Goal: Task Accomplishment & Management: Complete application form

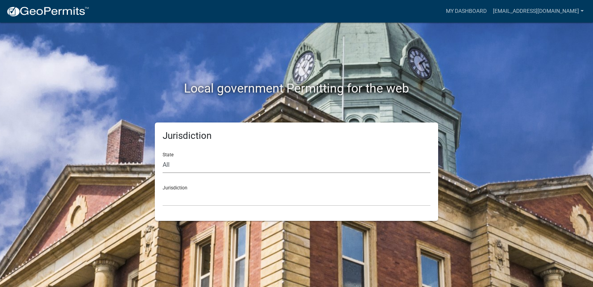
click at [168, 167] on select "All [US_STATE] [US_STATE] [US_STATE] [US_STATE] [US_STATE] [US_STATE] [US_STATE…" at bounding box center [297, 165] width 268 height 16
select select "[US_STATE]"
click at [163, 157] on select "All [US_STATE] [US_STATE] [US_STATE] [US_STATE] [US_STATE] [US_STATE] [US_STATE…" at bounding box center [297, 165] width 268 height 16
click at [177, 196] on select "City of [GEOGRAPHIC_DATA], [US_STATE] City of [GEOGRAPHIC_DATA], [US_STATE] Cit…" at bounding box center [297, 198] width 268 height 16
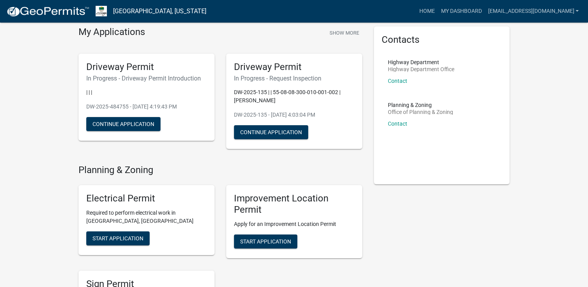
scroll to position [116, 0]
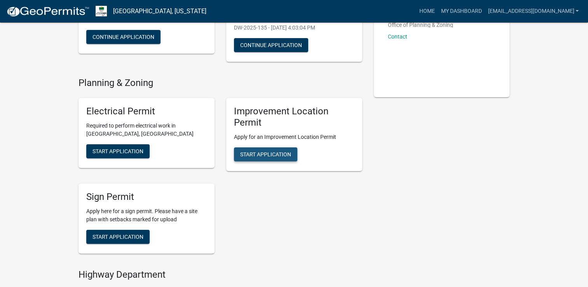
click at [274, 156] on span "Start Application" at bounding box center [265, 154] width 51 height 6
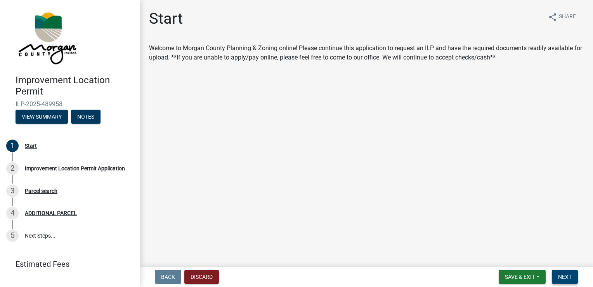
click at [565, 278] on span "Next" at bounding box center [565, 276] width 14 height 6
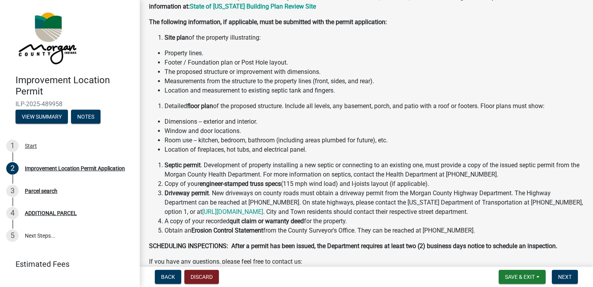
scroll to position [8, 0]
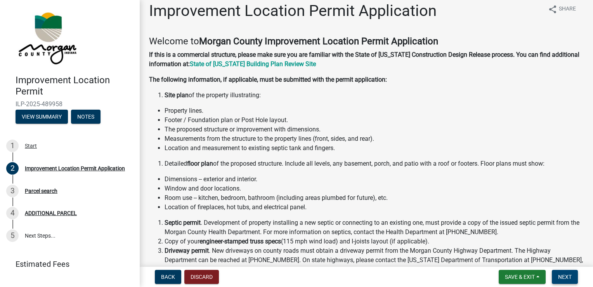
click at [565, 279] on span "Next" at bounding box center [565, 276] width 14 height 6
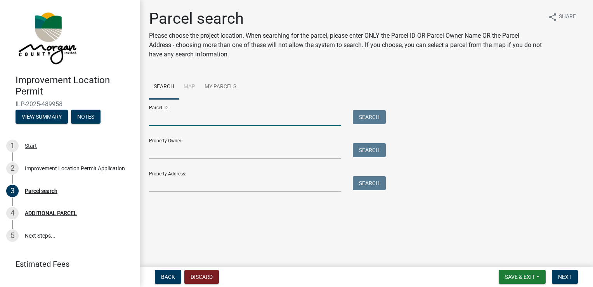
click at [163, 117] on input "Parcel ID:" at bounding box center [245, 118] width 192 height 16
type input "55-08-08-300-010-001-002"
type input "[PERSON_NAME]"
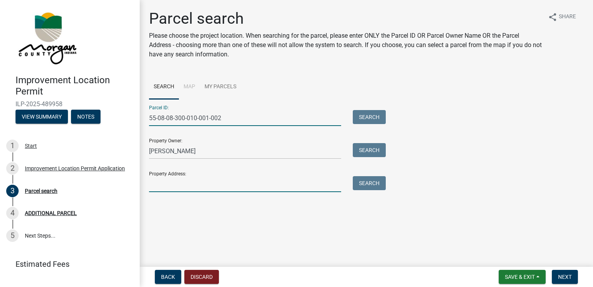
type input "[STREET_ADDRESS][PERSON_NAME]"
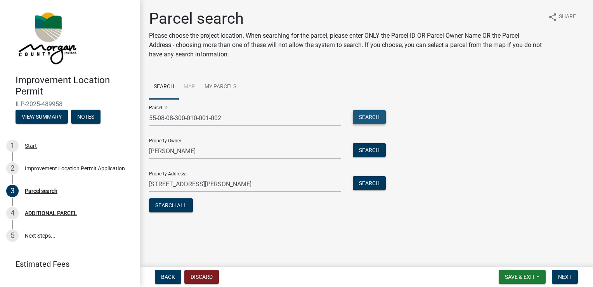
click at [372, 116] on button "Search" at bounding box center [369, 117] width 33 height 14
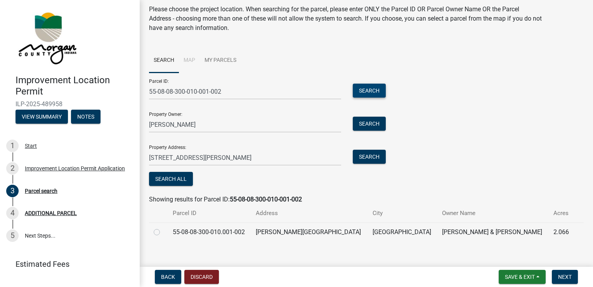
scroll to position [34, 0]
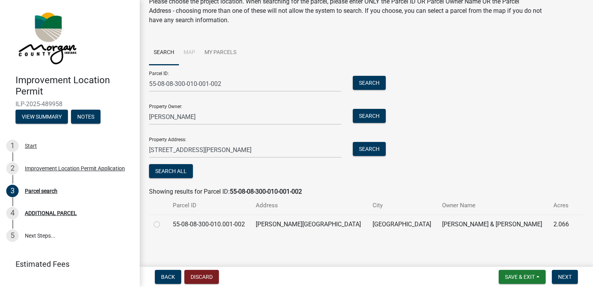
click at [163, 219] on label at bounding box center [163, 219] width 0 height 0
click at [163, 223] on input "radio" at bounding box center [165, 221] width 5 height 5
radio input "true"
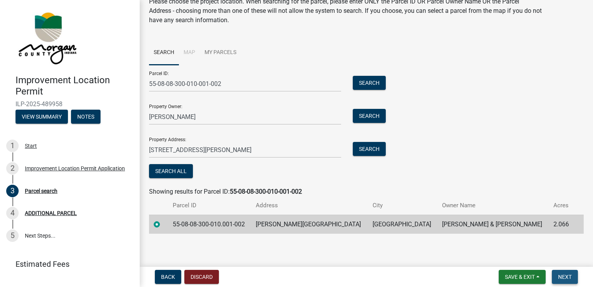
click at [569, 276] on span "Next" at bounding box center [565, 276] width 14 height 6
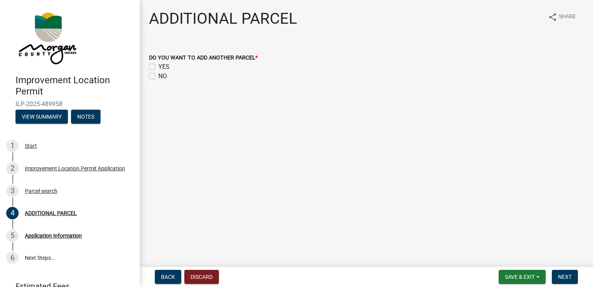
click at [158, 78] on label "NO" at bounding box center [162, 75] width 9 height 9
click at [158, 77] on input "NO" at bounding box center [160, 73] width 5 height 5
checkbox input "true"
checkbox input "false"
checkbox input "true"
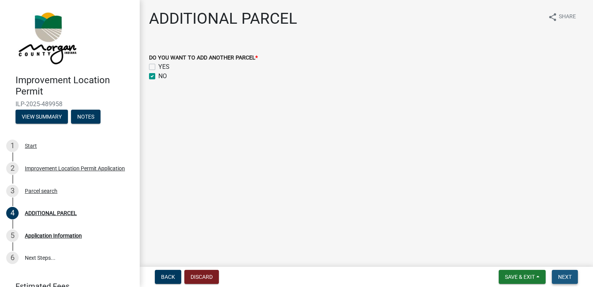
click at [567, 274] on span "Next" at bounding box center [565, 276] width 14 height 6
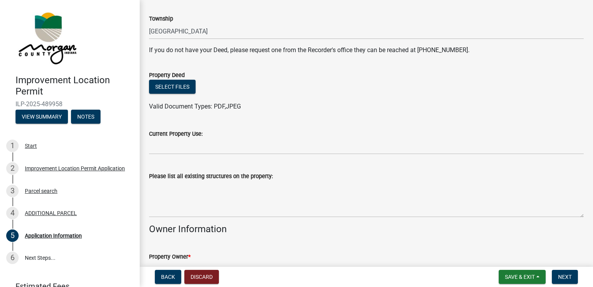
scroll to position [155, 0]
click at [181, 85] on button "Select files" at bounding box center [172, 86] width 47 height 14
click at [174, 85] on button "Select files" at bounding box center [172, 86] width 47 height 14
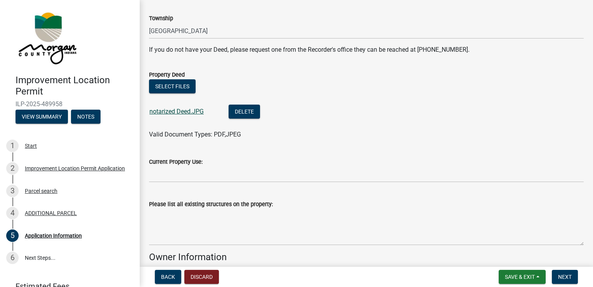
click at [170, 112] on link "notarized Deed.JPG" at bounding box center [177, 111] width 54 height 7
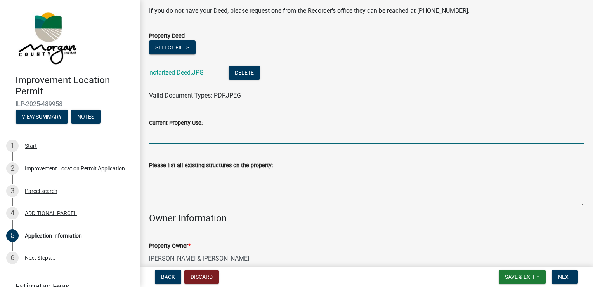
click at [182, 139] on input "Current Property Use:" at bounding box center [366, 135] width 435 height 16
type input "vacant"
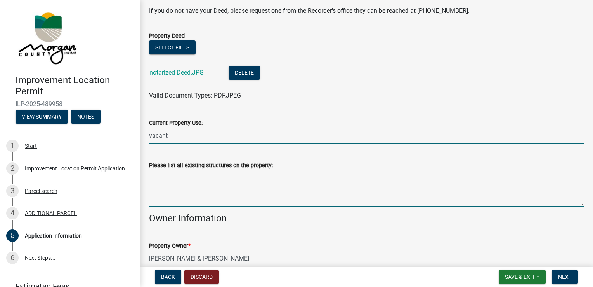
click at [158, 199] on textarea "Please list all existing structures on the property:" at bounding box center [366, 188] width 435 height 37
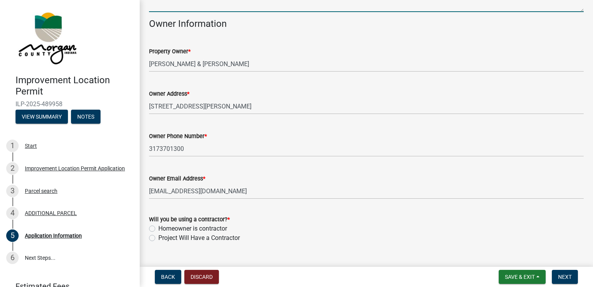
scroll to position [404, 0]
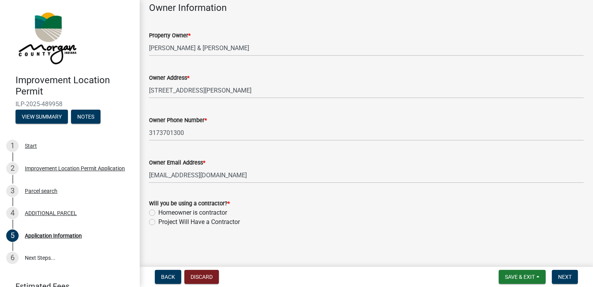
type textarea "none"
click at [158, 212] on label "Homeowner is contractor" at bounding box center [192, 212] width 69 height 9
click at [158, 212] on input "Homeowner is contractor" at bounding box center [160, 210] width 5 height 5
radio input "true"
click at [569, 276] on span "Next" at bounding box center [565, 276] width 14 height 6
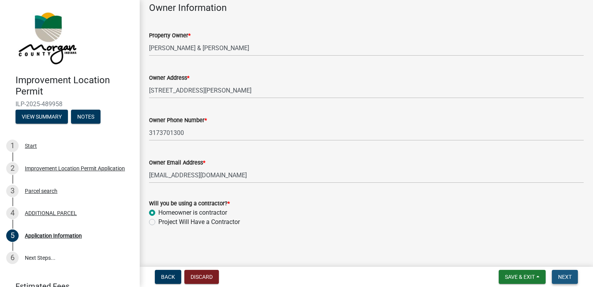
scroll to position [0, 0]
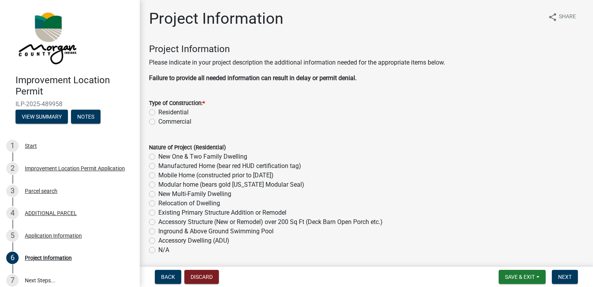
click at [158, 113] on label "Residential" at bounding box center [173, 112] width 30 height 9
click at [158, 113] on input "Residential" at bounding box center [160, 110] width 5 height 5
radio input "true"
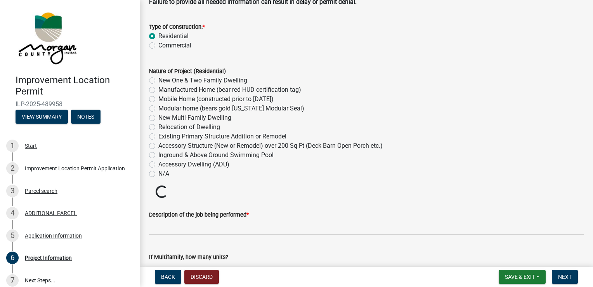
scroll to position [78, 0]
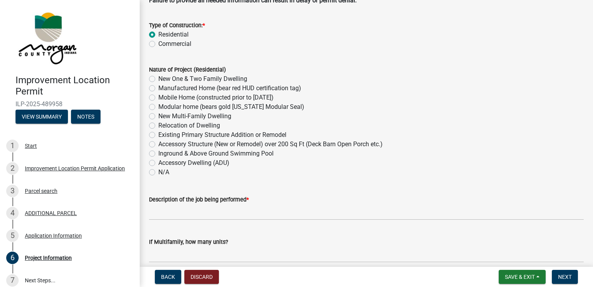
click at [158, 78] on label "New One & Two Family Dwelling" at bounding box center [202, 78] width 89 height 9
click at [158, 78] on input "New One & Two Family Dwelling" at bounding box center [160, 76] width 5 height 5
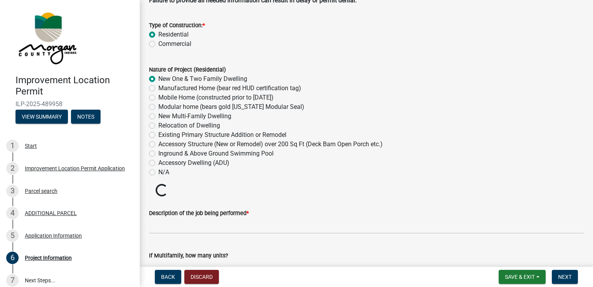
radio input "true"
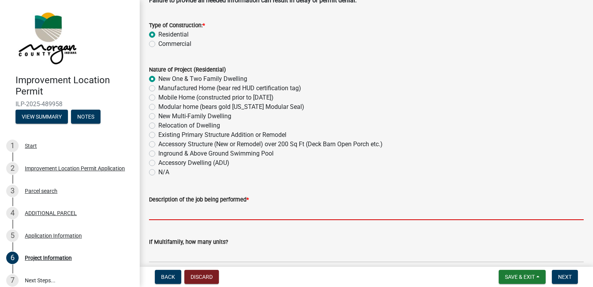
click at [168, 214] on input "Description of the job being performed *" at bounding box center [366, 212] width 435 height 16
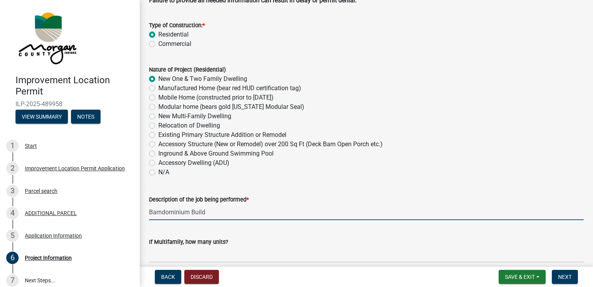
click at [389, 186] on div "Description of the job being performed * Barndominium Build" at bounding box center [366, 202] width 435 height 36
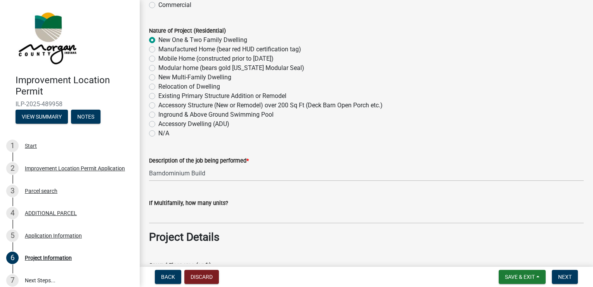
scroll to position [155, 0]
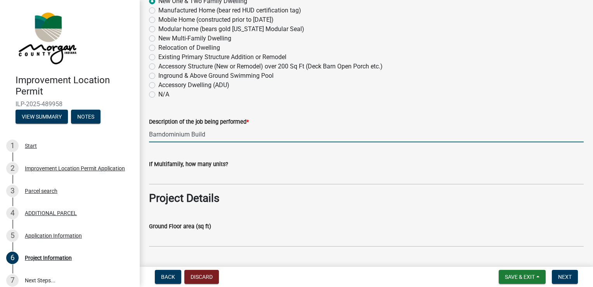
click at [221, 134] on input "Barndominium Build" at bounding box center [366, 134] width 435 height 16
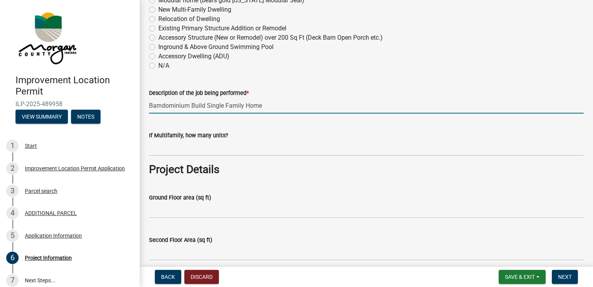
scroll to position [233, 0]
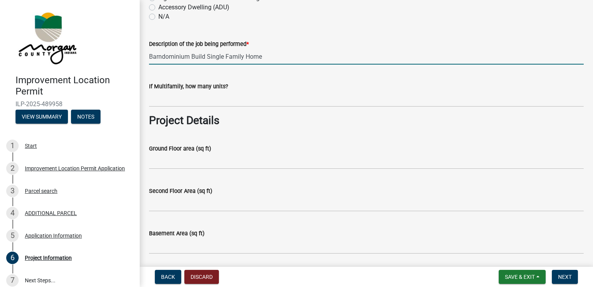
type input "Barndominium Build Single Family Home"
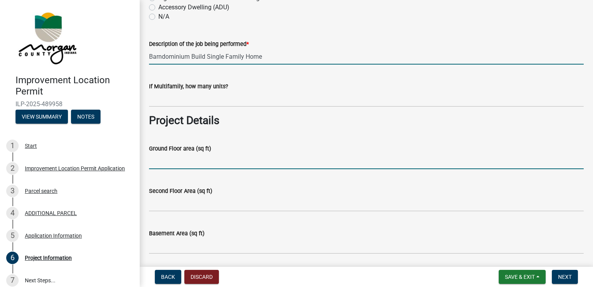
click at [174, 162] on input "Ground Floor area (sq ft)" at bounding box center [366, 161] width 435 height 16
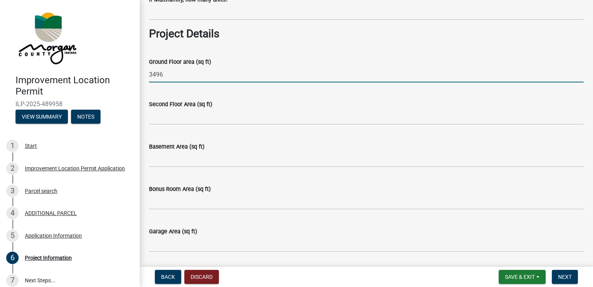
scroll to position [311, 0]
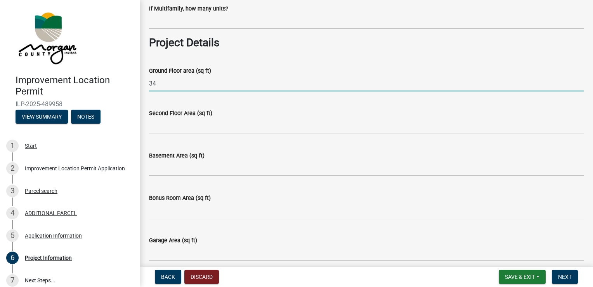
type input "3"
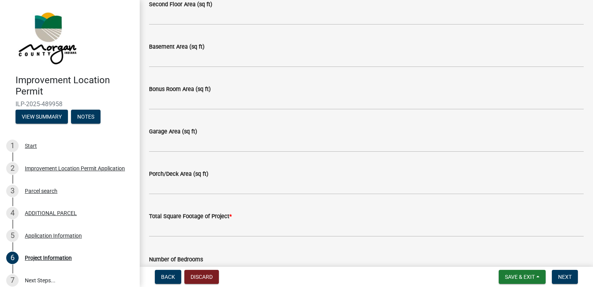
scroll to position [427, 0]
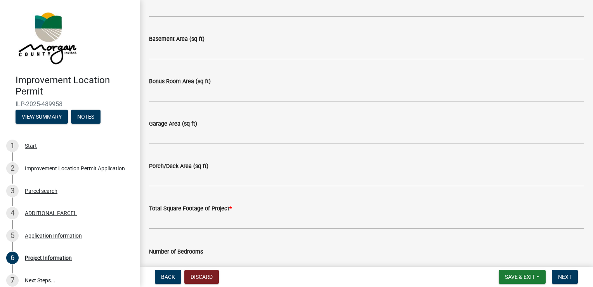
type input "2450"
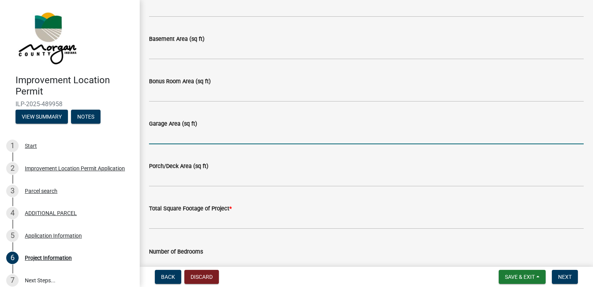
click at [152, 137] on input "Garage Area (sq ft)" at bounding box center [366, 136] width 435 height 16
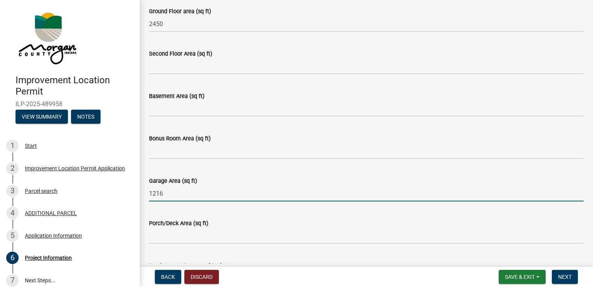
scroll to position [388, 0]
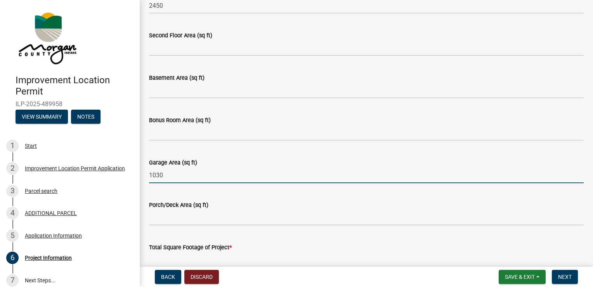
type input "1030"
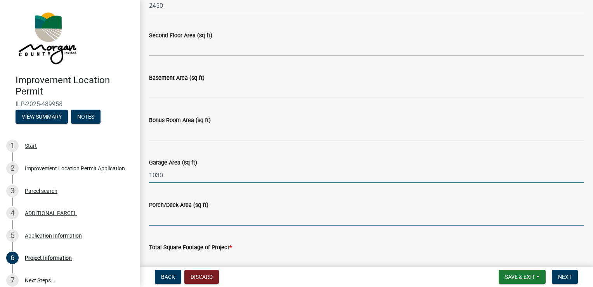
click at [164, 219] on input "Porch/Deck Area (sq ft)" at bounding box center [366, 217] width 435 height 16
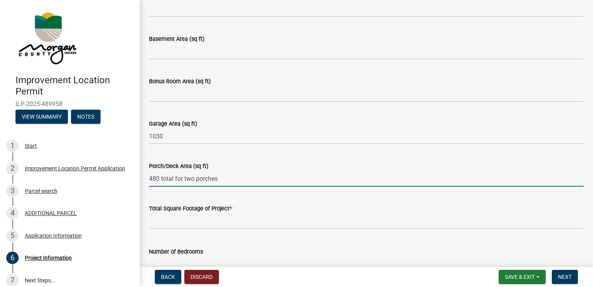
scroll to position [466, 0]
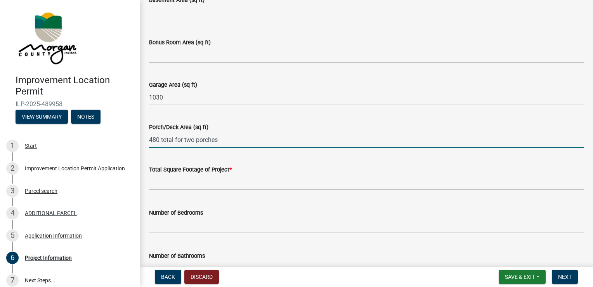
type input "480 total for two porches"
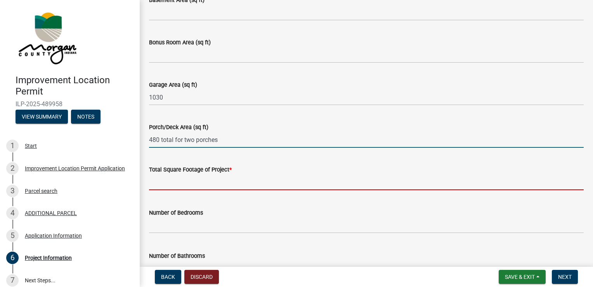
click at [163, 184] on input "text" at bounding box center [366, 182] width 435 height 16
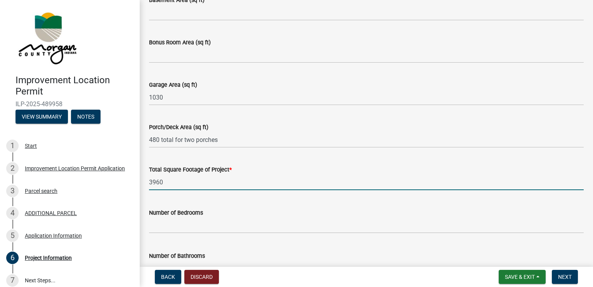
type input "3960"
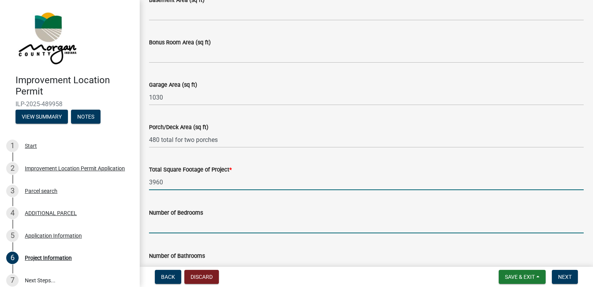
click at [158, 228] on input "text" at bounding box center [366, 225] width 435 height 16
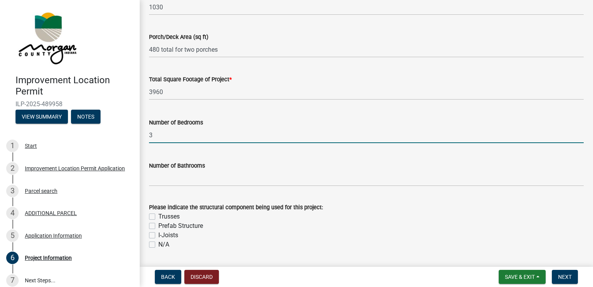
scroll to position [582, 0]
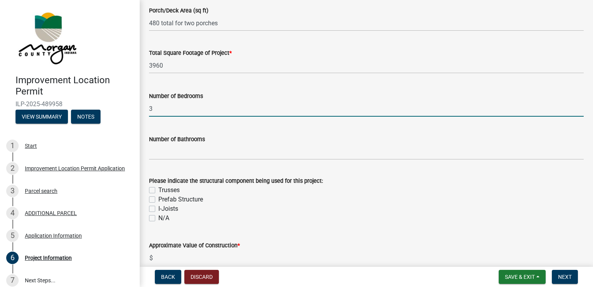
type input "3"
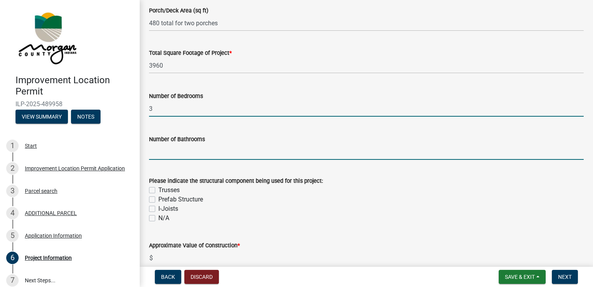
click at [160, 158] on input "text" at bounding box center [366, 152] width 435 height 16
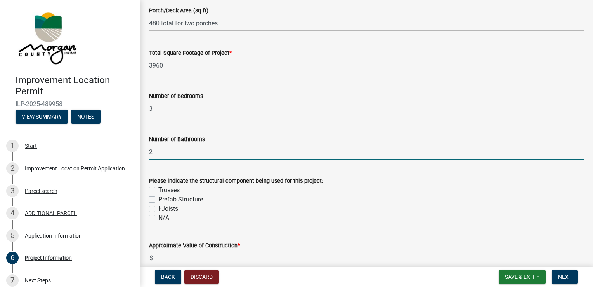
type input "2"
click at [158, 190] on label "Trusses" at bounding box center [168, 189] width 21 height 9
click at [158, 190] on input "Trusses" at bounding box center [160, 187] width 5 height 5
checkbox input "true"
checkbox input "false"
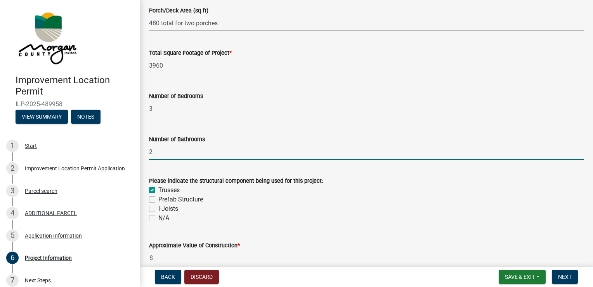
checkbox input "false"
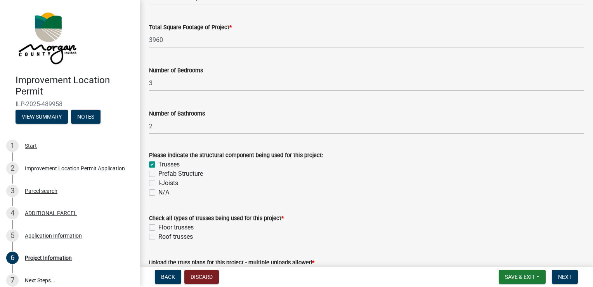
scroll to position [621, 0]
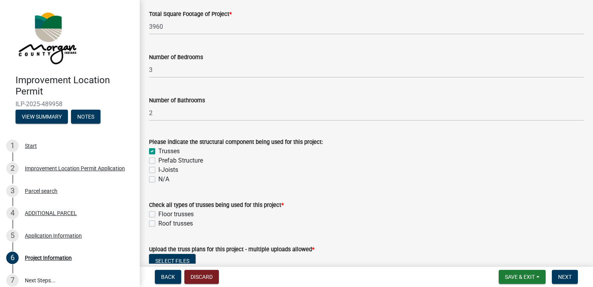
click at [158, 222] on label "Roof trusses" at bounding box center [175, 223] width 35 height 9
click at [158, 222] on input "Roof trusses" at bounding box center [160, 221] width 5 height 5
checkbox input "true"
checkbox input "false"
checkbox input "true"
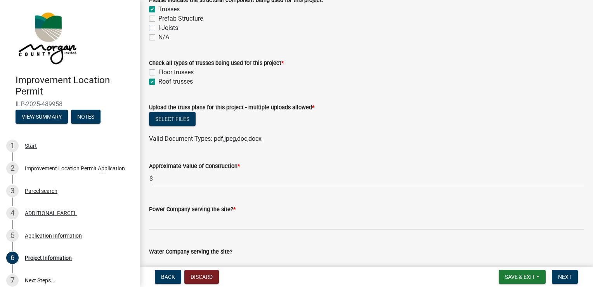
scroll to position [777, 0]
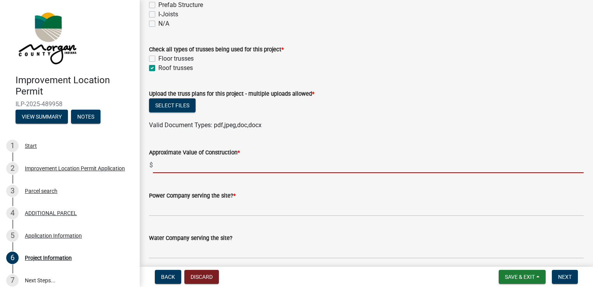
click at [161, 166] on input "text" at bounding box center [368, 165] width 431 height 16
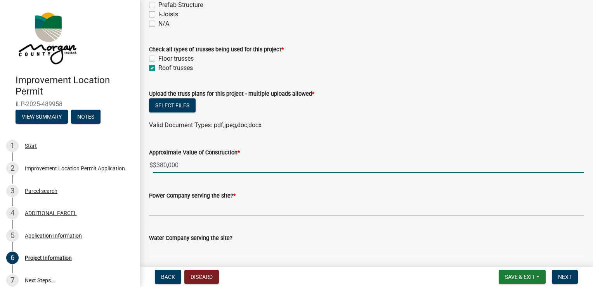
scroll to position [815, 0]
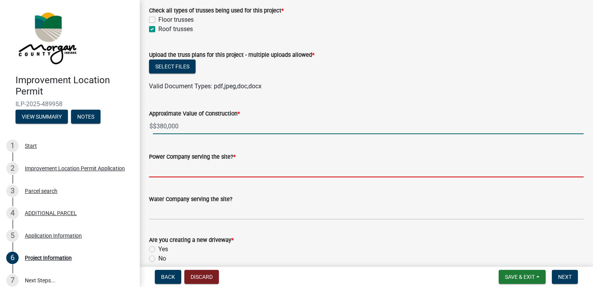
type input "380000"
click at [161, 170] on input "Power Company serving the site? *" at bounding box center [366, 169] width 435 height 16
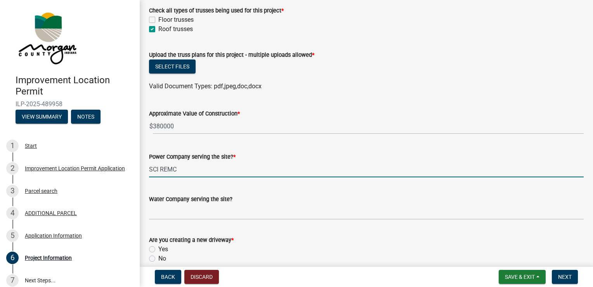
type input "SCI REMC"
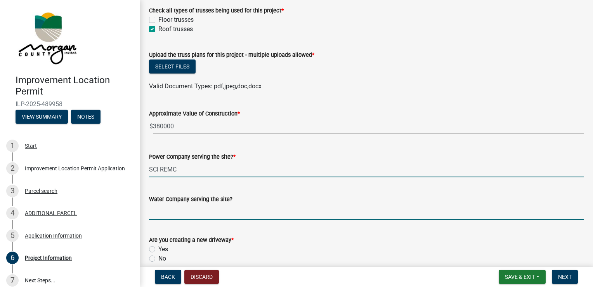
click at [160, 214] on input "Water Company serving the site?" at bounding box center [366, 211] width 435 height 16
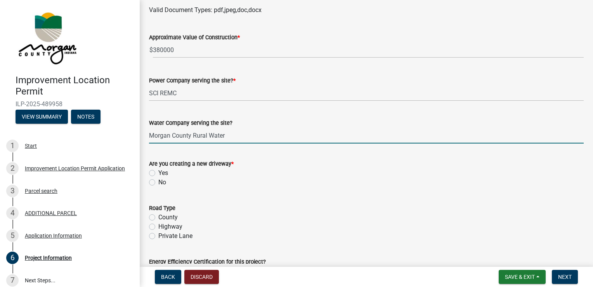
scroll to position [893, 0]
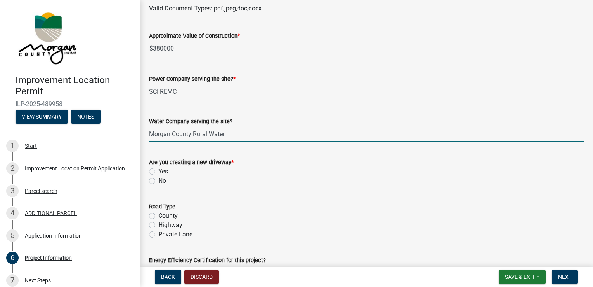
type input "Morgan County Rural Water"
click at [158, 170] on label "Yes" at bounding box center [163, 171] width 10 height 9
click at [158, 170] on input "Yes" at bounding box center [160, 169] width 5 height 5
radio input "true"
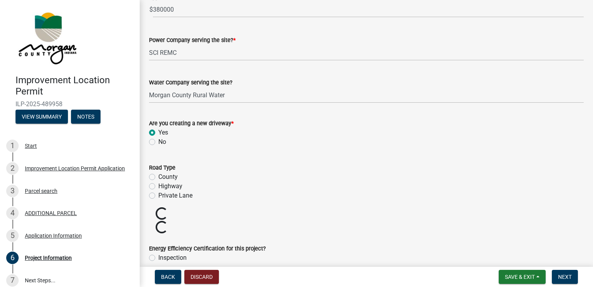
scroll to position [971, 0]
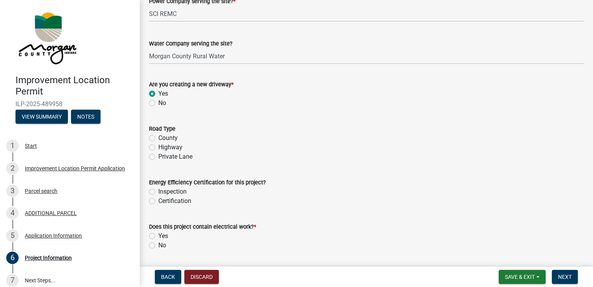
click at [158, 137] on label "County" at bounding box center [167, 137] width 19 height 9
click at [158, 137] on input "County" at bounding box center [160, 135] width 5 height 5
radio input "true"
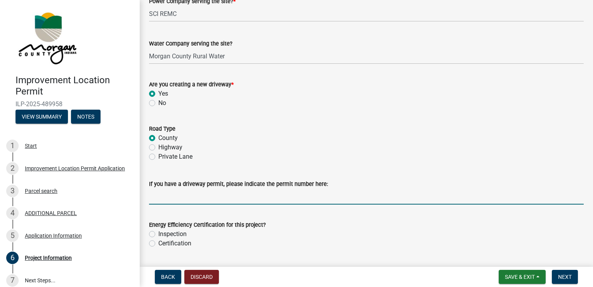
click at [171, 201] on input "If you have a driveway permit, please indicate the permit number here:" at bounding box center [366, 196] width 435 height 16
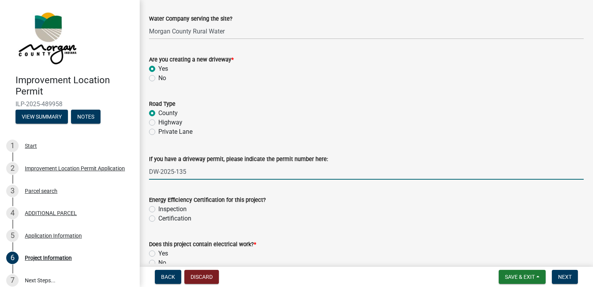
scroll to position [1048, 0]
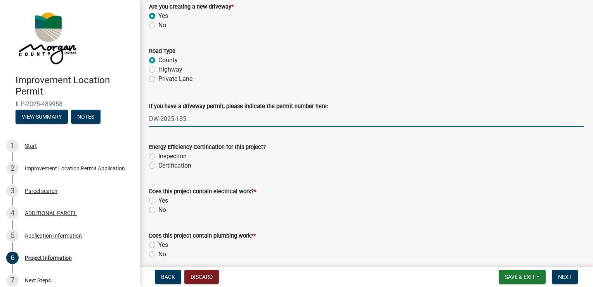
type input "DW-2025-135"
click at [158, 156] on label "Inspection" at bounding box center [172, 155] width 28 height 9
click at [158, 156] on input "Inspection" at bounding box center [160, 153] width 5 height 5
radio input "true"
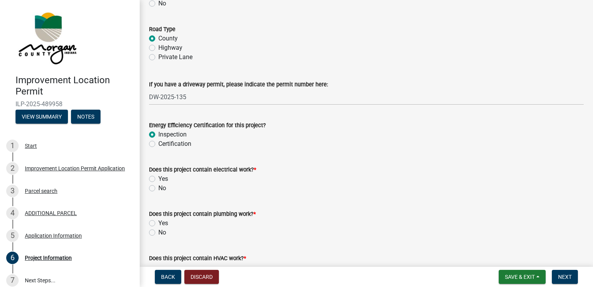
scroll to position [1087, 0]
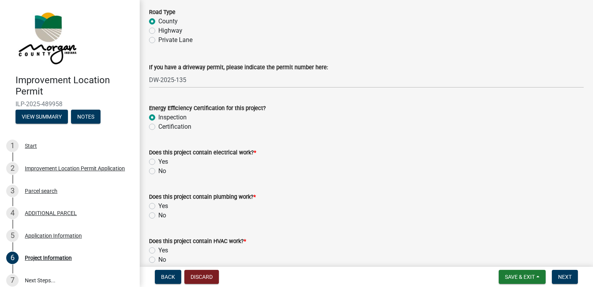
click at [158, 162] on label "Yes" at bounding box center [163, 161] width 10 height 9
click at [158, 162] on input "Yes" at bounding box center [160, 159] width 5 height 5
radio input "true"
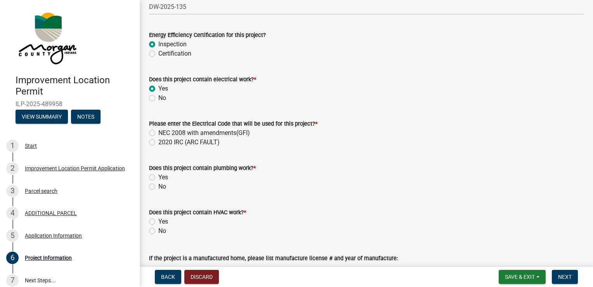
scroll to position [1165, 0]
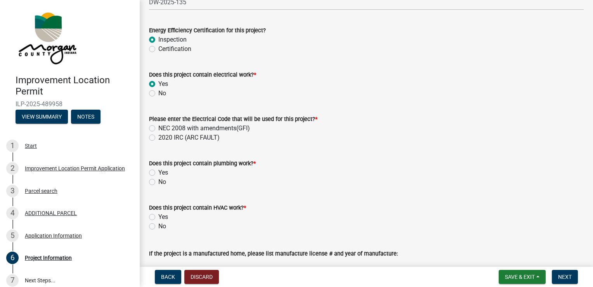
click at [158, 128] on label "NEC 2008 with amendments(GFI)" at bounding box center [204, 127] width 92 height 9
click at [158, 128] on input "NEC 2008 with amendments(GFI)" at bounding box center [160, 125] width 5 height 5
radio input "true"
click at [158, 172] on label "Yes" at bounding box center [163, 172] width 10 height 9
click at [158, 172] on input "Yes" at bounding box center [160, 170] width 5 height 5
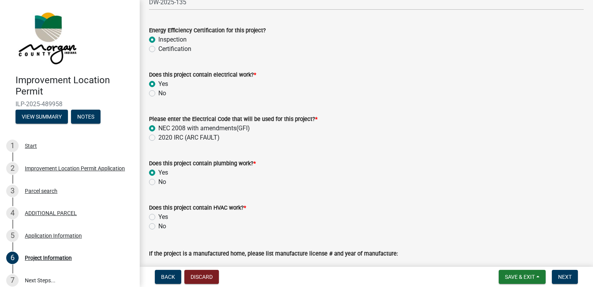
radio input "true"
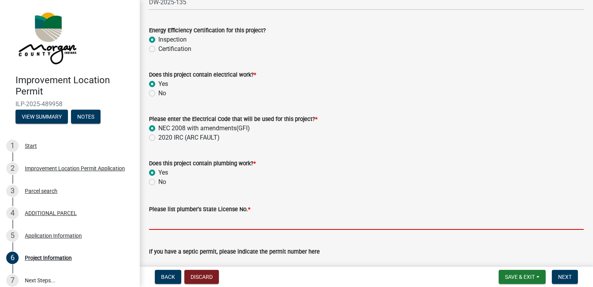
click at [195, 225] on input "Please list plumber's State License No. *" at bounding box center [366, 222] width 435 height 16
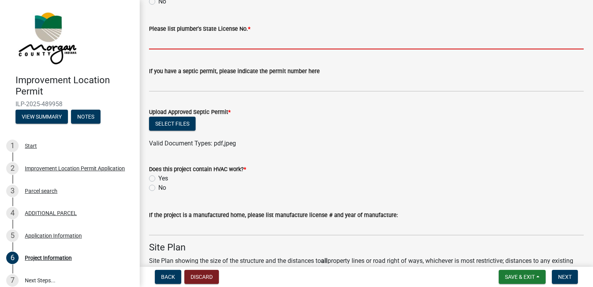
scroll to position [1359, 0]
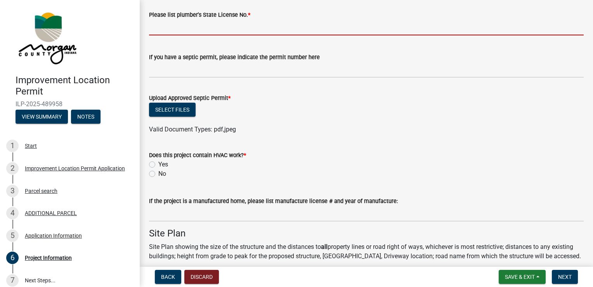
click at [150, 163] on div "Does this project contain HVAC work? * Yes No" at bounding box center [366, 164] width 435 height 28
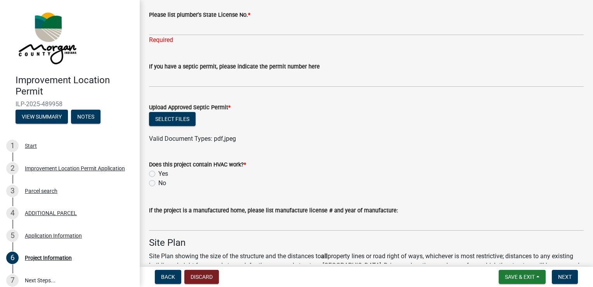
click at [158, 174] on label "Yes" at bounding box center [163, 173] width 10 height 9
click at [158, 174] on input "Yes" at bounding box center [160, 171] width 5 height 5
radio input "true"
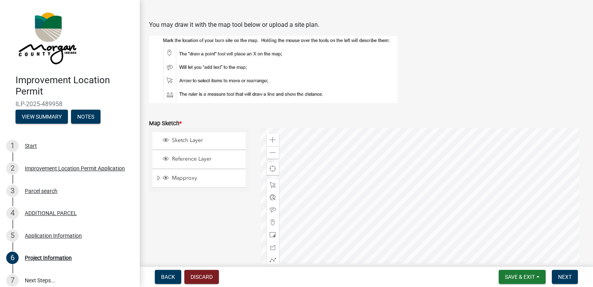
scroll to position [1631, 0]
click at [271, 221] on span at bounding box center [273, 222] width 6 height 6
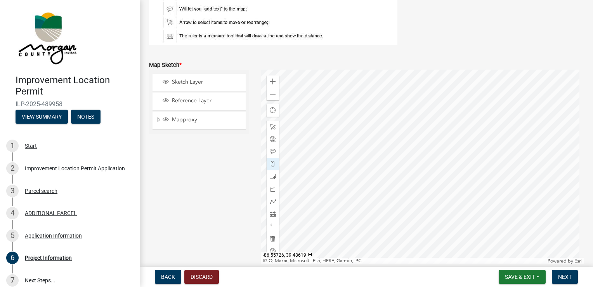
click at [405, 152] on div at bounding box center [422, 167] width 323 height 194
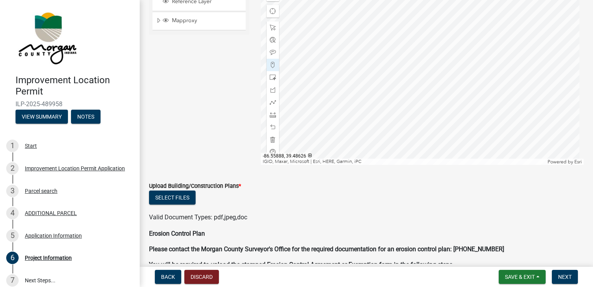
scroll to position [1805, 0]
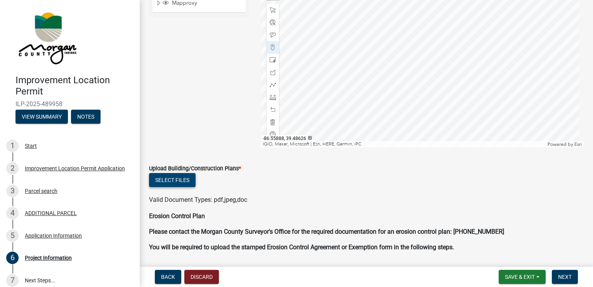
click at [182, 181] on button "Select files" at bounding box center [172, 180] width 47 height 14
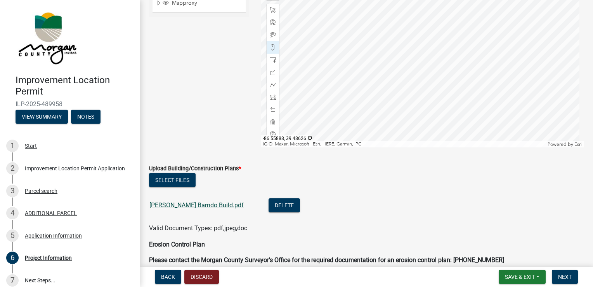
click at [171, 206] on link "[PERSON_NAME] Barndo Build.pdf" at bounding box center [197, 204] width 94 height 7
click at [269, 207] on button "Delete" at bounding box center [284, 205] width 31 height 14
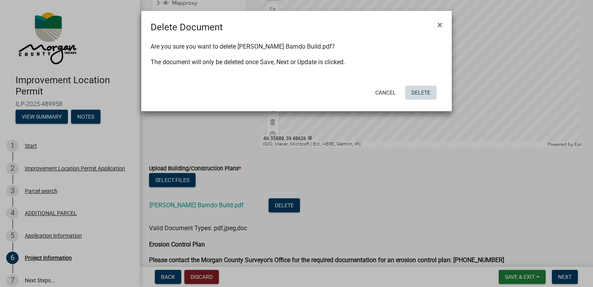
click at [422, 89] on button "Delete" at bounding box center [420, 92] width 31 height 14
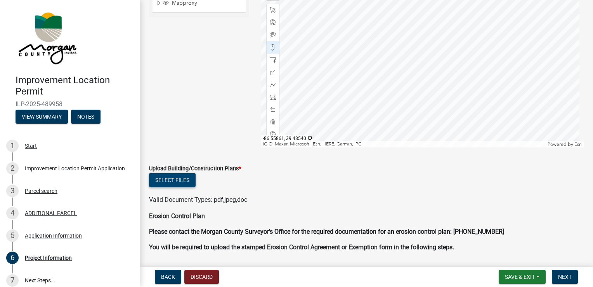
click at [179, 178] on button "Select files" at bounding box center [172, 180] width 47 height 14
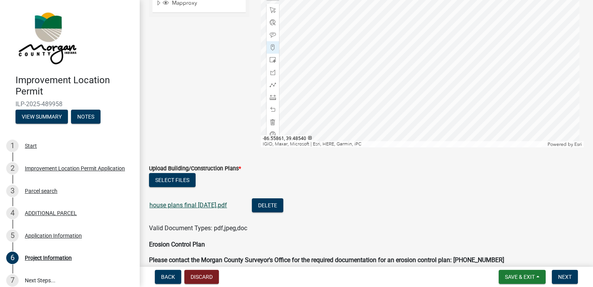
click at [200, 203] on link "house plans final [DATE].pdf" at bounding box center [189, 204] width 78 height 7
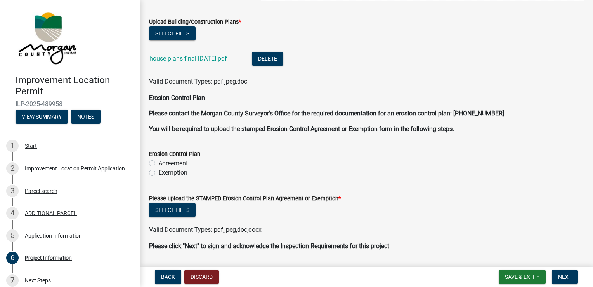
scroll to position [1975, 0]
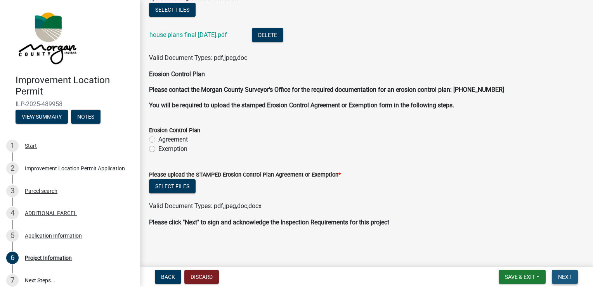
click at [568, 277] on span "Next" at bounding box center [565, 276] width 14 height 6
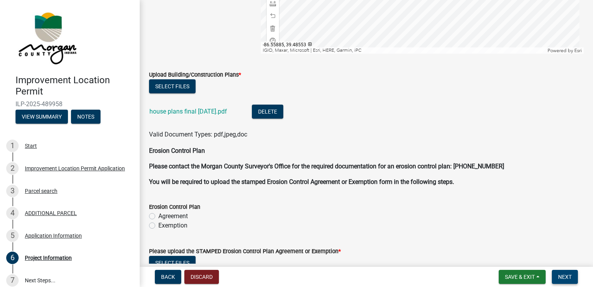
scroll to position [1906, 0]
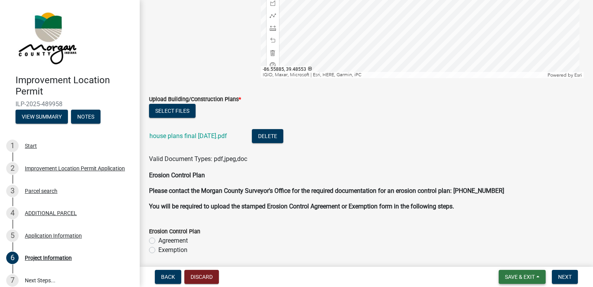
click at [515, 276] on span "Save & Exit" at bounding box center [520, 276] width 30 height 6
click at [514, 256] on button "Save & Exit" at bounding box center [515, 256] width 62 height 19
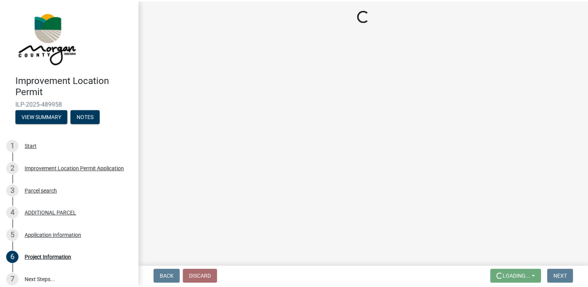
scroll to position [0, 0]
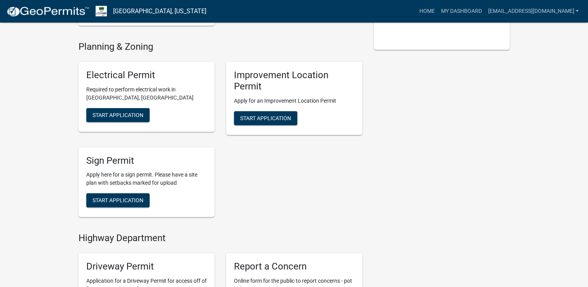
scroll to position [155, 0]
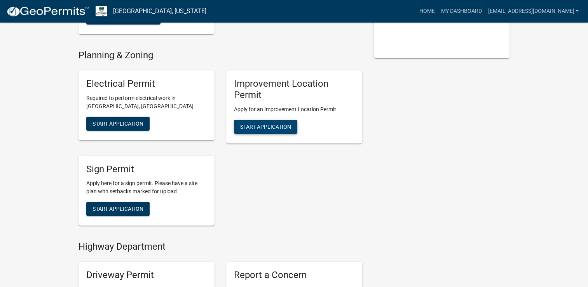
click at [269, 125] on span "Start Application" at bounding box center [265, 126] width 51 height 6
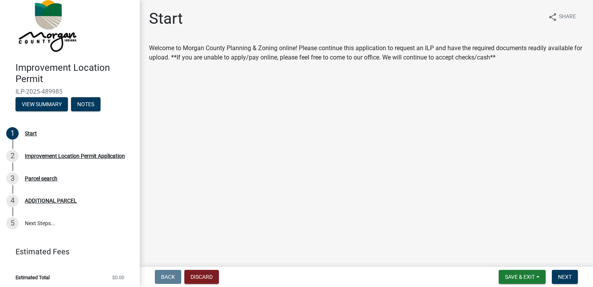
scroll to position [14, 0]
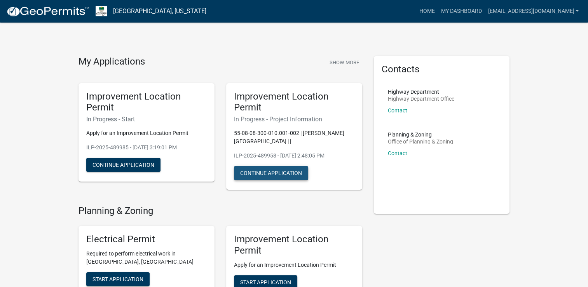
click at [276, 172] on button "Continue Application" at bounding box center [271, 173] width 74 height 14
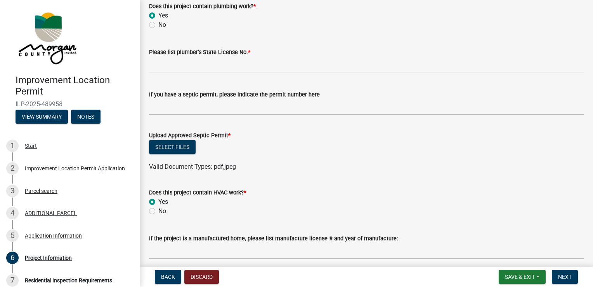
scroll to position [1267, 0]
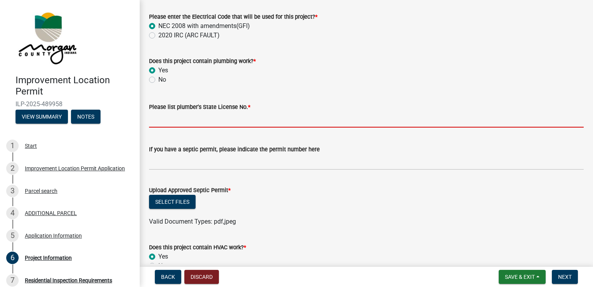
click at [162, 120] on input "Please list plumber's State License No. *" at bounding box center [366, 119] width 435 height 16
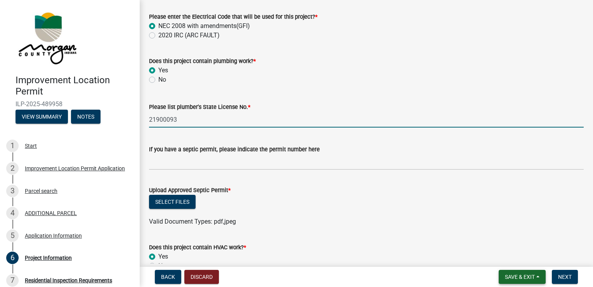
type input "21900093"
click at [524, 276] on span "Save & Exit" at bounding box center [520, 276] width 30 height 6
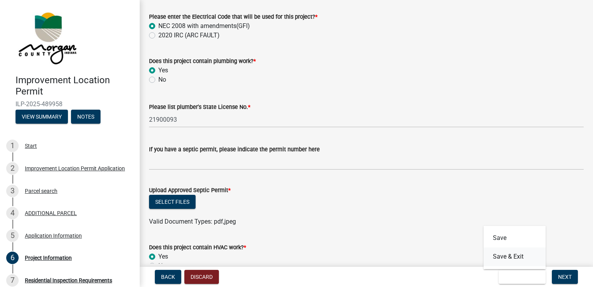
click at [513, 259] on button "Save & Exit" at bounding box center [515, 256] width 62 height 19
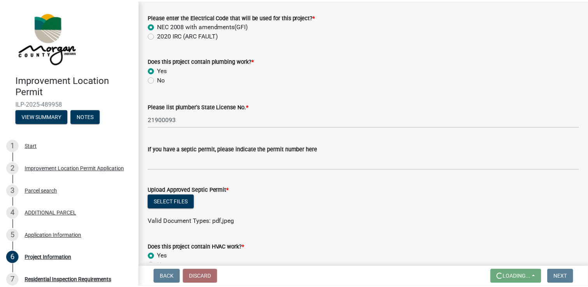
scroll to position [0, 0]
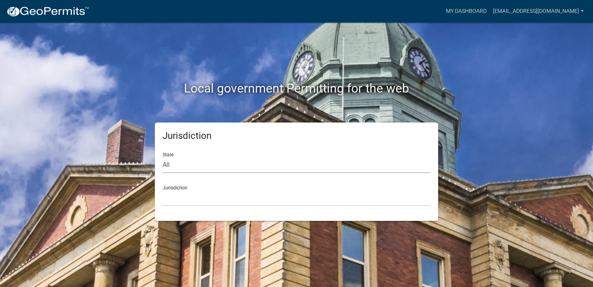
click at [173, 164] on select "All [US_STATE] [US_STATE] [US_STATE] [US_STATE] [US_STATE] [US_STATE] [US_STATE…" at bounding box center [297, 165] width 268 height 16
select select "[US_STATE]"
click at [163, 157] on select "All [US_STATE] [US_STATE] [US_STATE] [US_STATE] [US_STATE] [US_STATE] [US_STATE…" at bounding box center [297, 165] width 268 height 16
click at [176, 188] on div "Jurisdiction City of Charlestown, Indiana City of Jeffersonville, Indiana City …" at bounding box center [297, 192] width 268 height 27
click at [179, 196] on select "City of [GEOGRAPHIC_DATA], [US_STATE] City of [GEOGRAPHIC_DATA], [US_STATE] Cit…" at bounding box center [297, 198] width 268 height 16
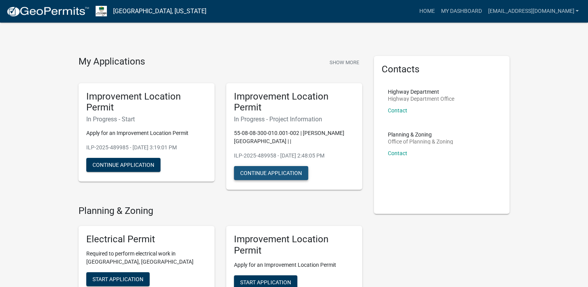
click at [252, 175] on button "Continue Application" at bounding box center [271, 173] width 74 height 14
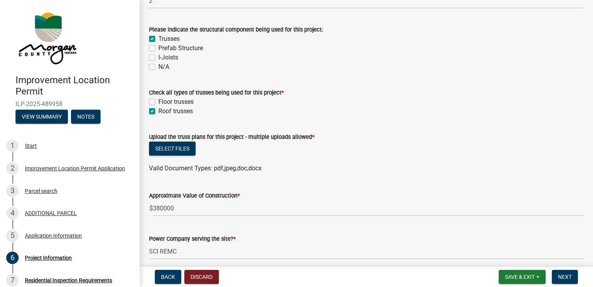
scroll to position [738, 0]
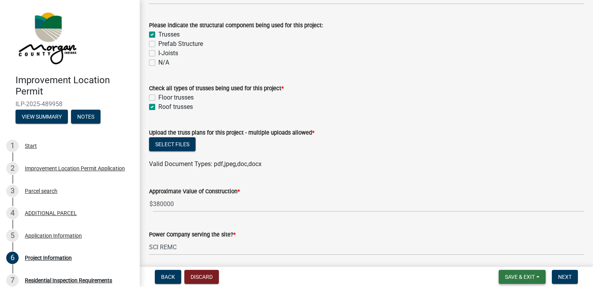
click at [517, 276] on span "Save & Exit" at bounding box center [520, 276] width 30 height 6
click at [516, 257] on button "Save & Exit" at bounding box center [515, 256] width 62 height 19
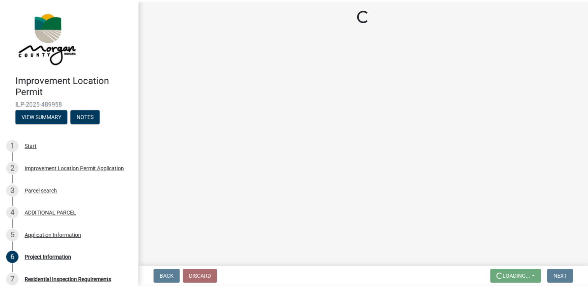
scroll to position [0, 0]
